Goal: Task Accomplishment & Management: Use online tool/utility

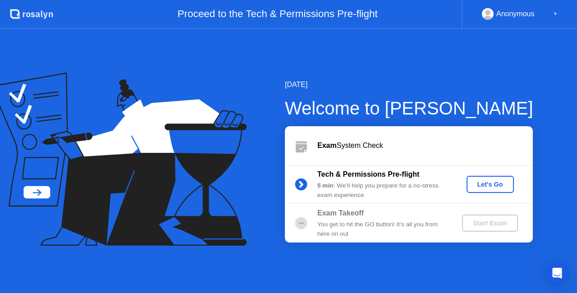
click at [491, 185] on div "Let's Go" at bounding box center [490, 184] width 40 height 7
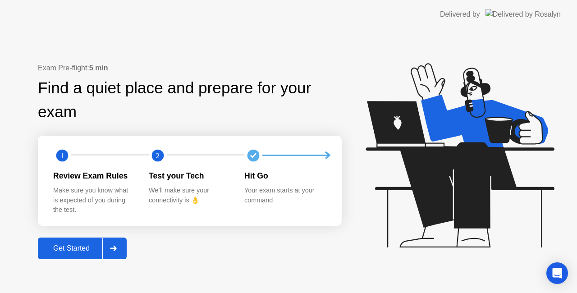
click at [65, 252] on div "Get Started" at bounding box center [72, 248] width 62 height 8
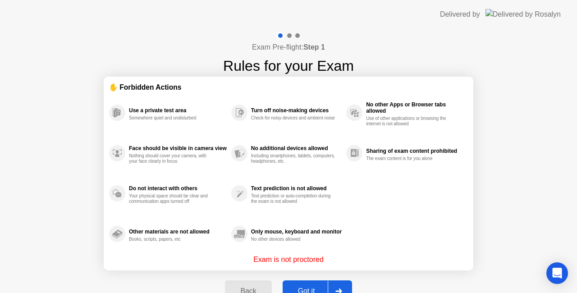
click at [301, 289] on div "Got it" at bounding box center [306, 291] width 42 height 8
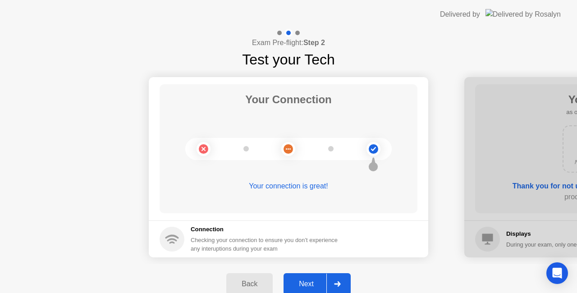
click at [308, 282] on div "Next" at bounding box center [306, 284] width 40 height 8
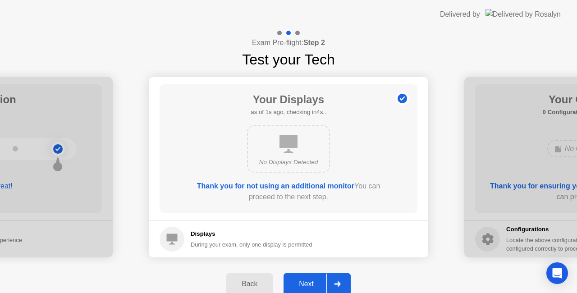
click at [313, 285] on div "Next" at bounding box center [306, 284] width 40 height 8
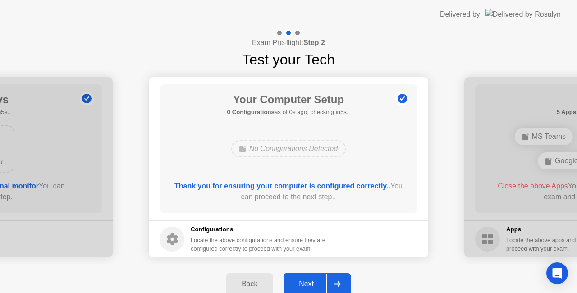
click at [313, 285] on div "Next" at bounding box center [306, 284] width 40 height 8
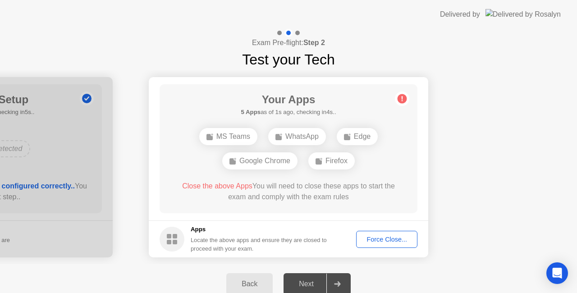
click at [313, 285] on div "Next" at bounding box center [306, 284] width 40 height 8
click at [311, 284] on div "Next" at bounding box center [306, 284] width 40 height 8
click at [304, 286] on div "Next" at bounding box center [306, 284] width 40 height 8
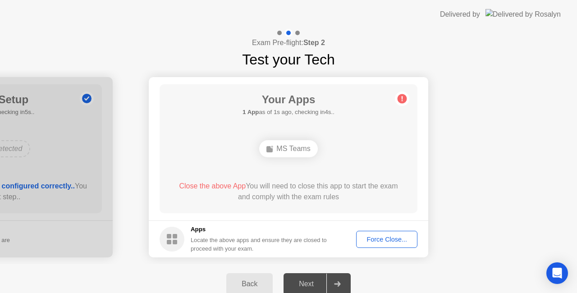
click at [402, 242] on div "Force Close..." at bounding box center [386, 239] width 55 height 7
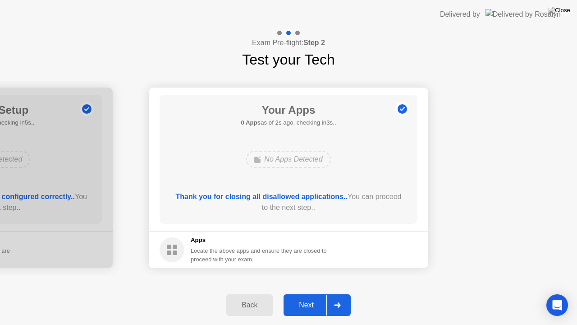
click at [316, 293] on div "Next" at bounding box center [306, 305] width 40 height 8
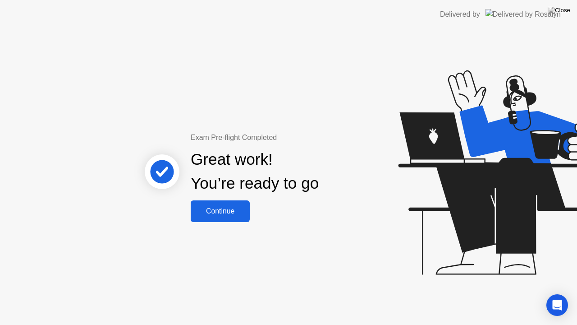
click at [233, 216] on button "Continue" at bounding box center [220, 211] width 59 height 22
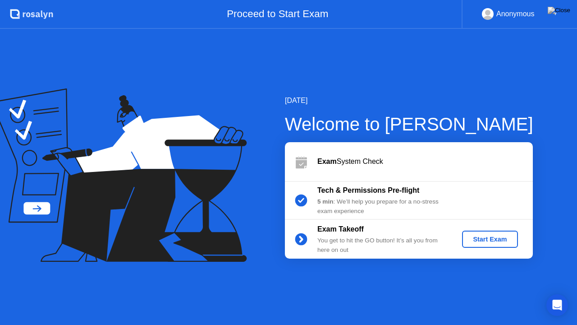
click at [502, 246] on button "Start Exam" at bounding box center [489, 238] width 55 height 17
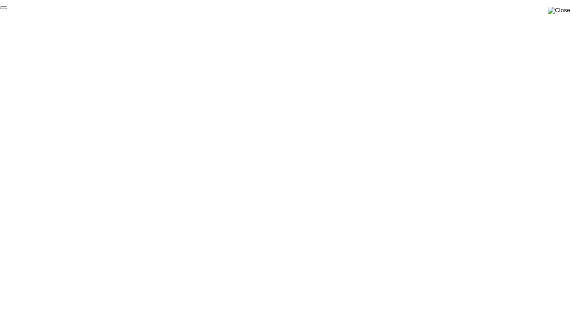
click at [564, 10] on img at bounding box center [559, 10] width 23 height 7
click at [567, 7] on img at bounding box center [559, 10] width 23 height 7
click at [559, 9] on button at bounding box center [558, 11] width 27 height 12
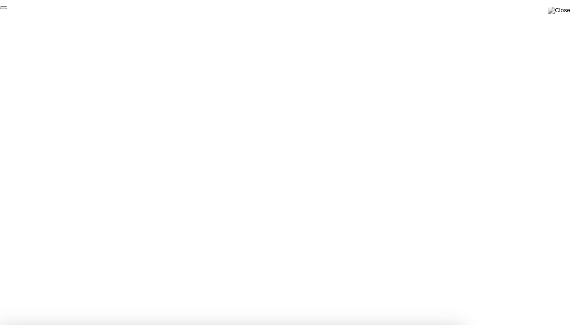
click at [567, 10] on img at bounding box center [559, 10] width 23 height 7
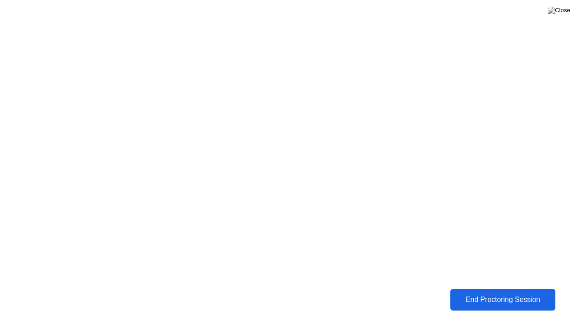
click at [495, 293] on div "End Proctoring Session" at bounding box center [503, 299] width 104 height 9
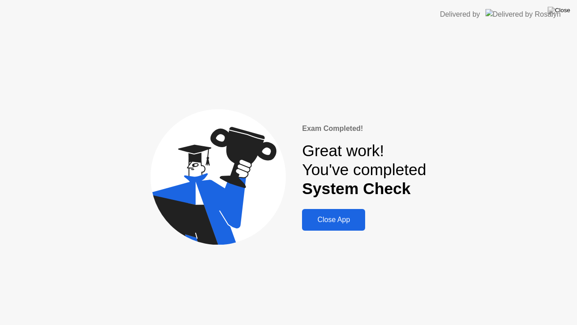
click at [349, 219] on div "Close App" at bounding box center [334, 219] width 58 height 8
